Goal: Task Accomplishment & Management: Complete application form

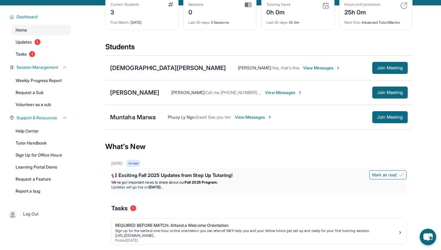
scroll to position [61, 0]
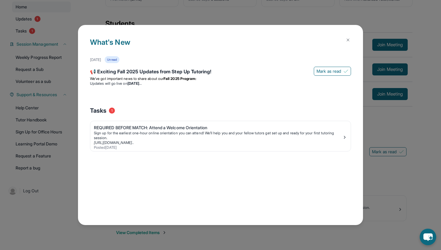
click at [404, 120] on div "What's New August 27th Unread 📢 Exciting Fall 2025 Updates from Step Up Tutorin…" at bounding box center [220, 125] width 441 height 250
click at [28, 57] on div "What's New August 27th Unread 📢 Exciting Fall 2025 Updates from Step Up Tutorin…" at bounding box center [220, 125] width 441 height 250
click at [237, 3] on div "What's New August 27th Unread 📢 Exciting Fall 2025 Updates from Step Up Tutorin…" at bounding box center [220, 125] width 441 height 250
click at [352, 43] on button at bounding box center [348, 40] width 12 height 12
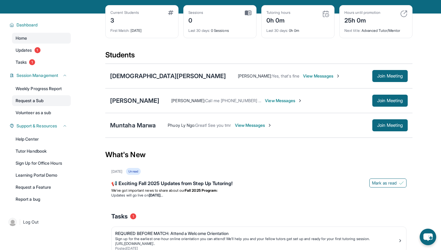
scroll to position [0, 0]
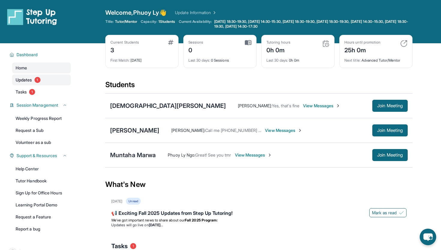
click at [49, 79] on link "Updates 1" at bounding box center [41, 79] width 59 height 11
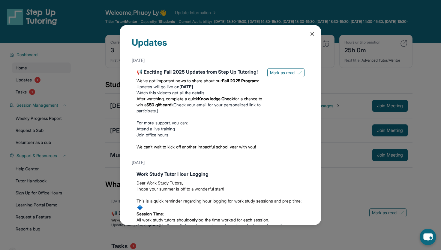
scroll to position [158, 0]
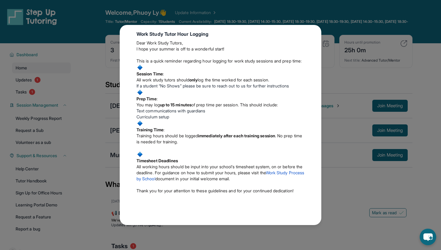
click at [342, 59] on div "Updates [DATE] 📢 Exciting Fall 2025 Updates from Step Up Tutoring! We’ve got im…" at bounding box center [220, 125] width 441 height 250
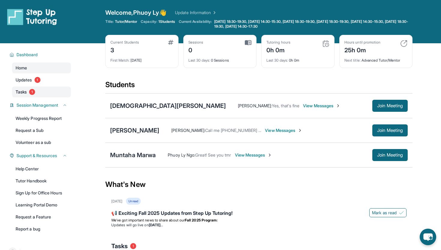
click at [31, 87] on link "Tasks 1" at bounding box center [41, 91] width 59 height 11
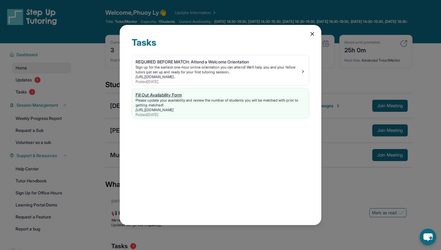
click at [219, 117] on link "Fill Out Availability Form Please update your availability and review the numbe…" at bounding box center [220, 103] width 177 height 30
click at [152, 108] on link "[URL][DOMAIN_NAME]" at bounding box center [155, 109] width 38 height 5
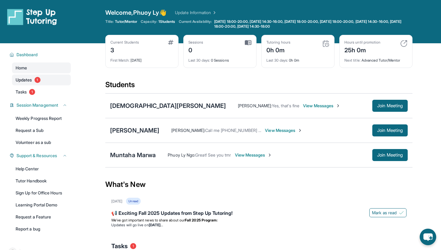
click at [49, 83] on link "Updates 1" at bounding box center [41, 79] width 59 height 11
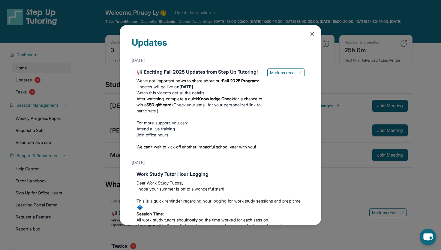
click at [49, 91] on div "Updates [DATE] 📢 Exciting Fall 2025 Updates from Step Up Tutoring! We’ve got im…" at bounding box center [220, 125] width 441 height 250
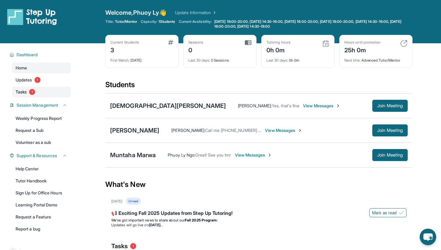
click at [39, 88] on link "Tasks 1" at bounding box center [41, 91] width 59 height 11
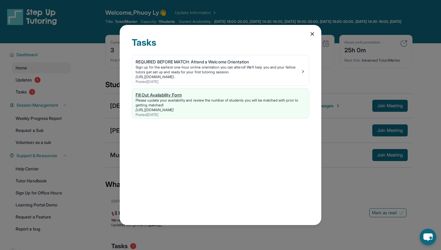
click at [167, 101] on div "Please update your availability and review the number of students you will be m…" at bounding box center [221, 103] width 170 height 10
click at [316, 35] on div "Tasks REQUIRED BEFORE MATCH: Attend a Welcome Orientation Sign up for the earli…" at bounding box center [221, 125] width 202 height 200
click at [315, 35] on div "Tasks REQUIRED BEFORE MATCH: Attend a Welcome Orientation Sign up for the earli…" at bounding box center [221, 125] width 202 height 200
